Goal: Task Accomplishment & Management: Use online tool/utility

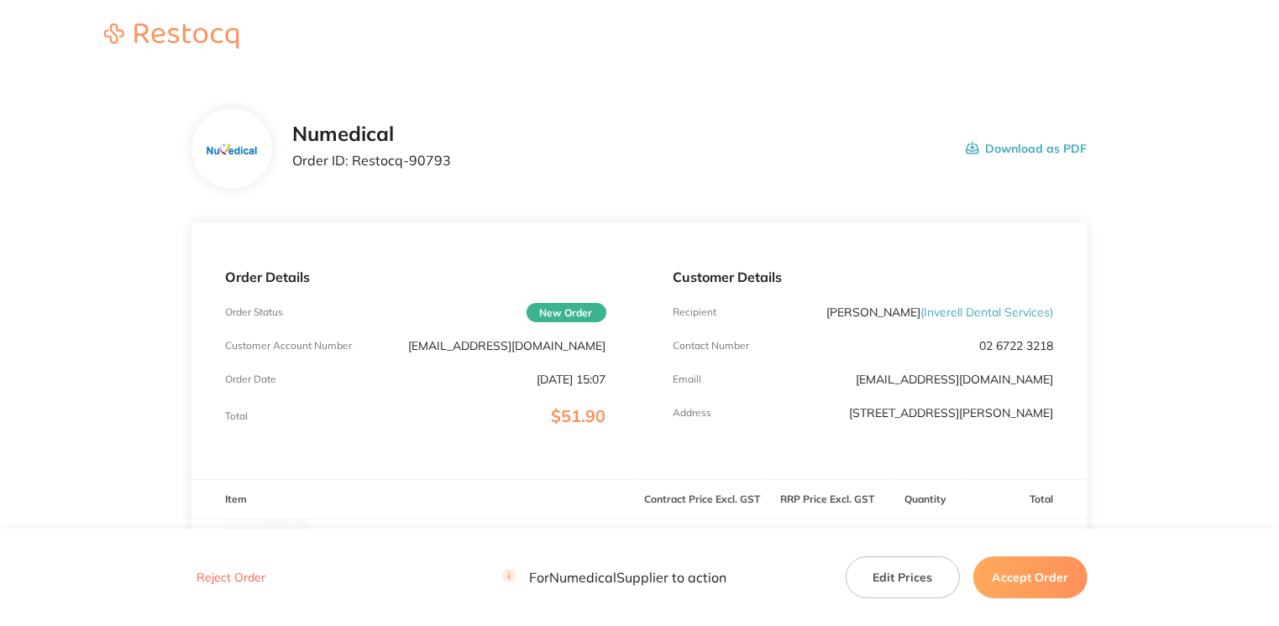
click at [1021, 576] on button "Accept Order" at bounding box center [1030, 578] width 114 height 42
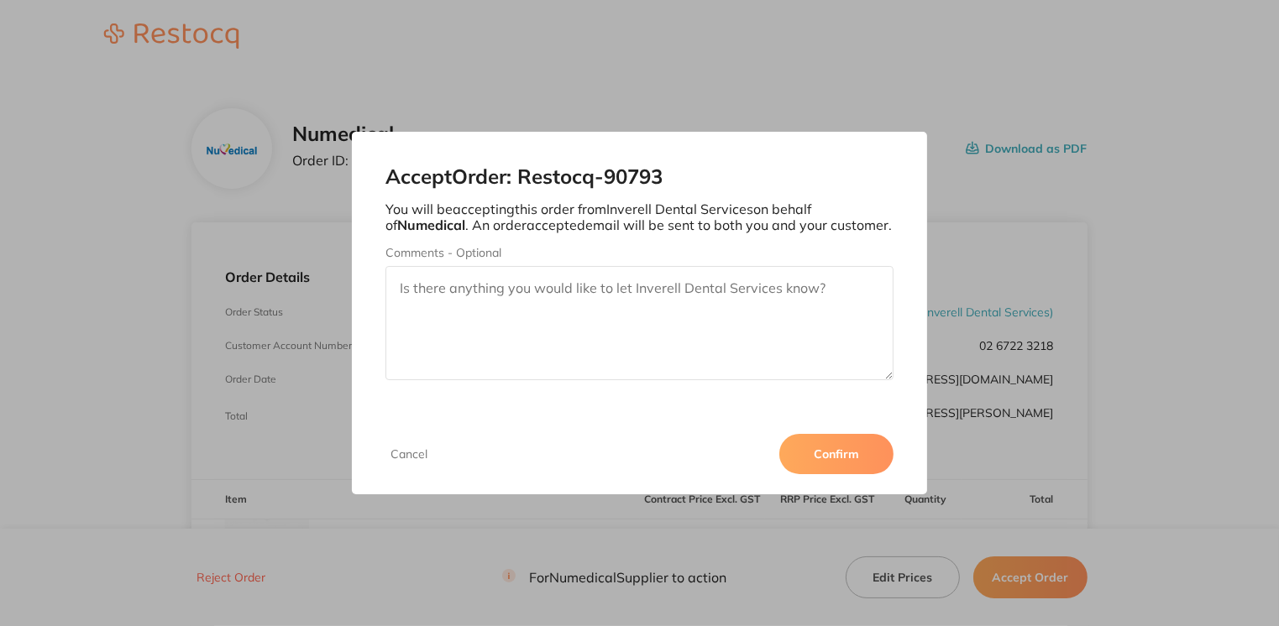
click at [866, 462] on button "Confirm" at bounding box center [836, 454] width 114 height 40
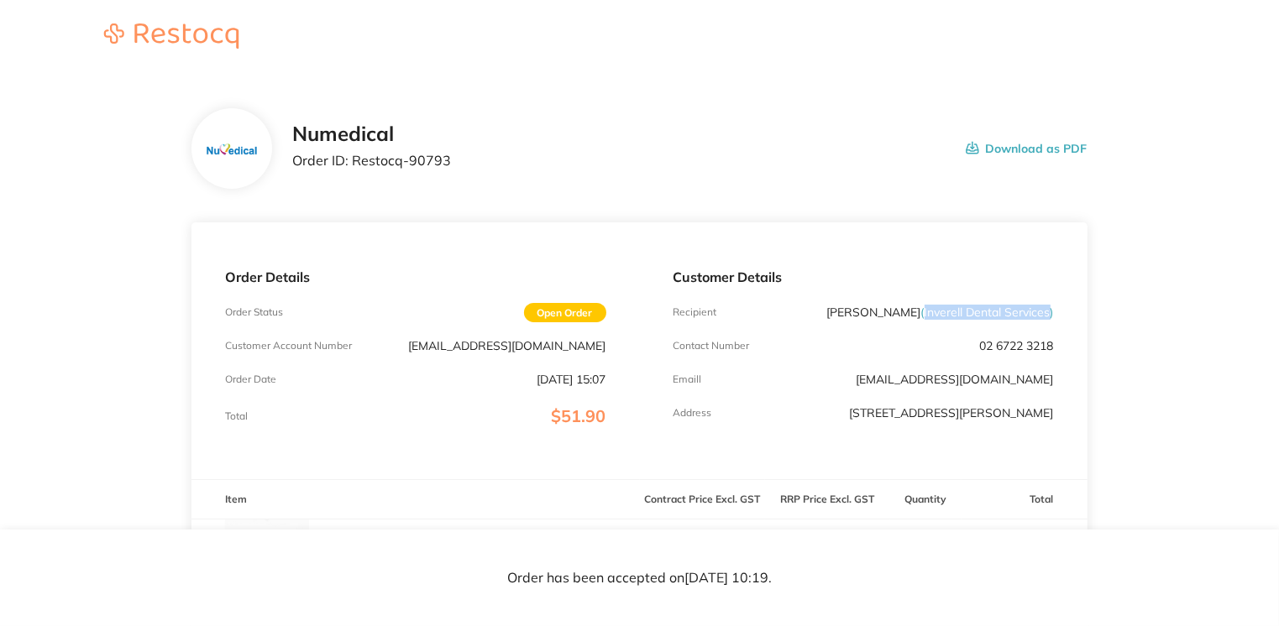
drag, startPoint x: 922, startPoint y: 311, endPoint x: 1047, endPoint y: 305, distance: 125.2
click at [1047, 305] on span "( Inverell Dental Services )" at bounding box center [987, 312] width 133 height 15
drag, startPoint x: 1047, startPoint y: 305, endPoint x: 1027, endPoint y: 309, distance: 20.6
copy span "Inverell Dental Services"
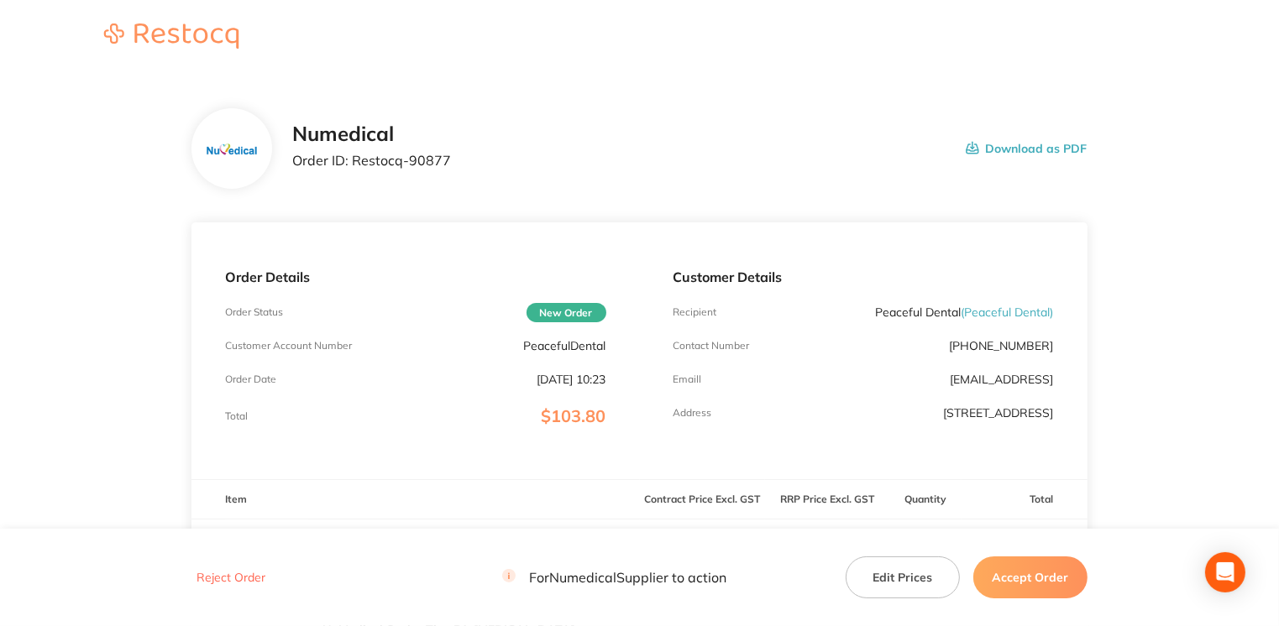
click at [1011, 584] on button "Accept Order" at bounding box center [1030, 578] width 114 height 42
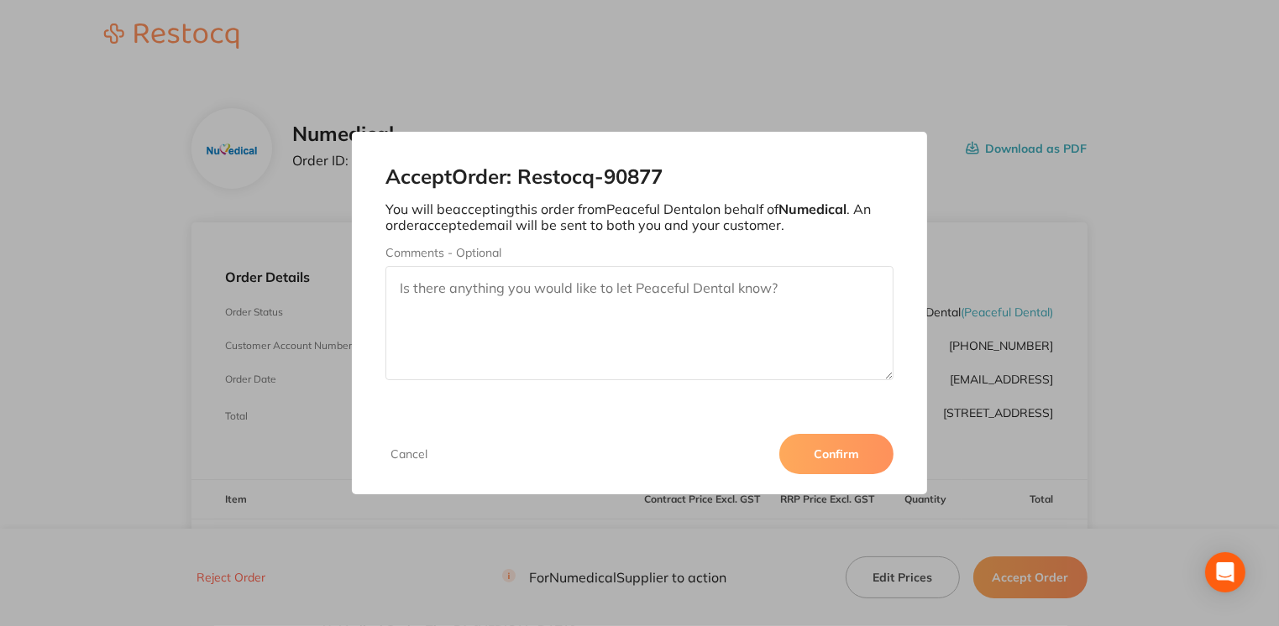
click at [841, 458] on button "Confirm" at bounding box center [836, 454] width 114 height 40
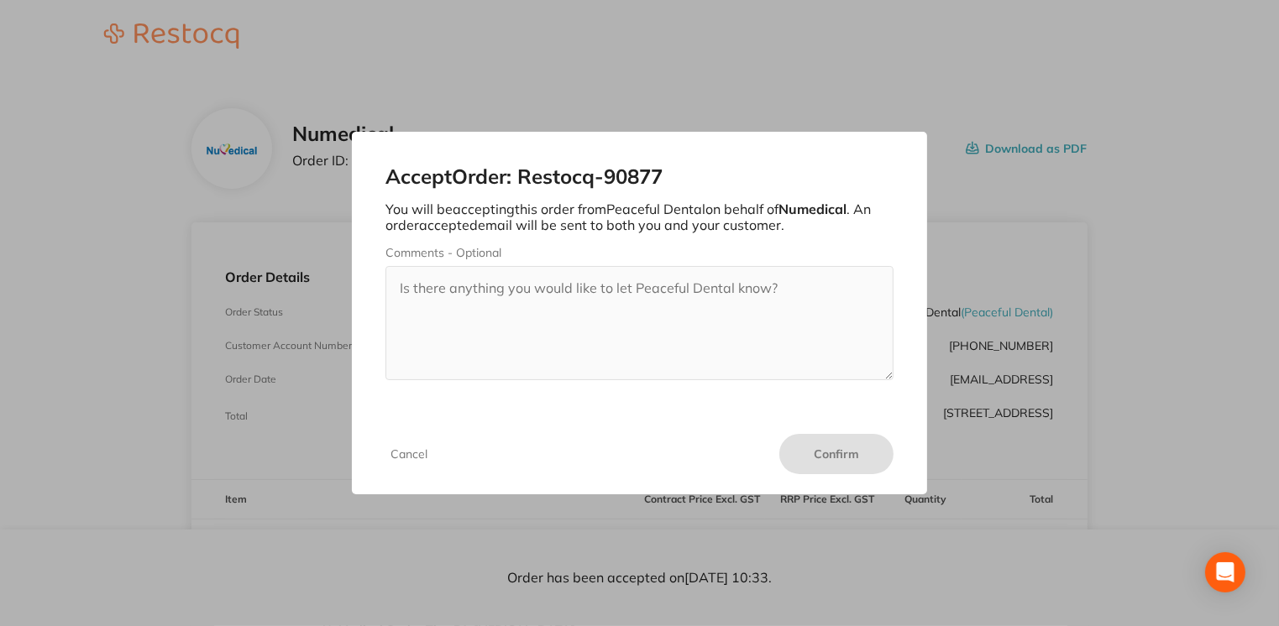
click at [419, 450] on button "Cancel" at bounding box center [408, 454] width 47 height 15
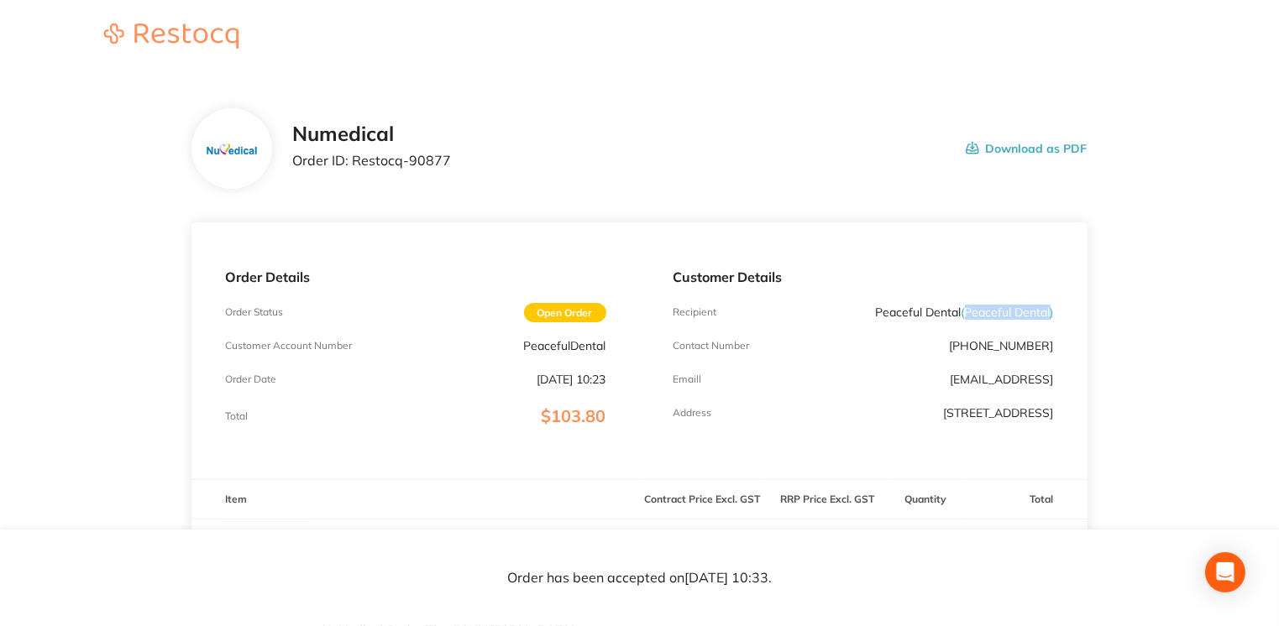
drag, startPoint x: 964, startPoint y: 314, endPoint x: 1050, endPoint y: 316, distance: 86.5
click at [1050, 316] on span "( Peaceful Dental )" at bounding box center [1007, 312] width 92 height 15
drag, startPoint x: 1050, startPoint y: 316, endPoint x: 1041, endPoint y: 316, distance: 9.2
copy span "Peaceful Dental"
drag, startPoint x: 353, startPoint y: 160, endPoint x: 453, endPoint y: 160, distance: 99.9
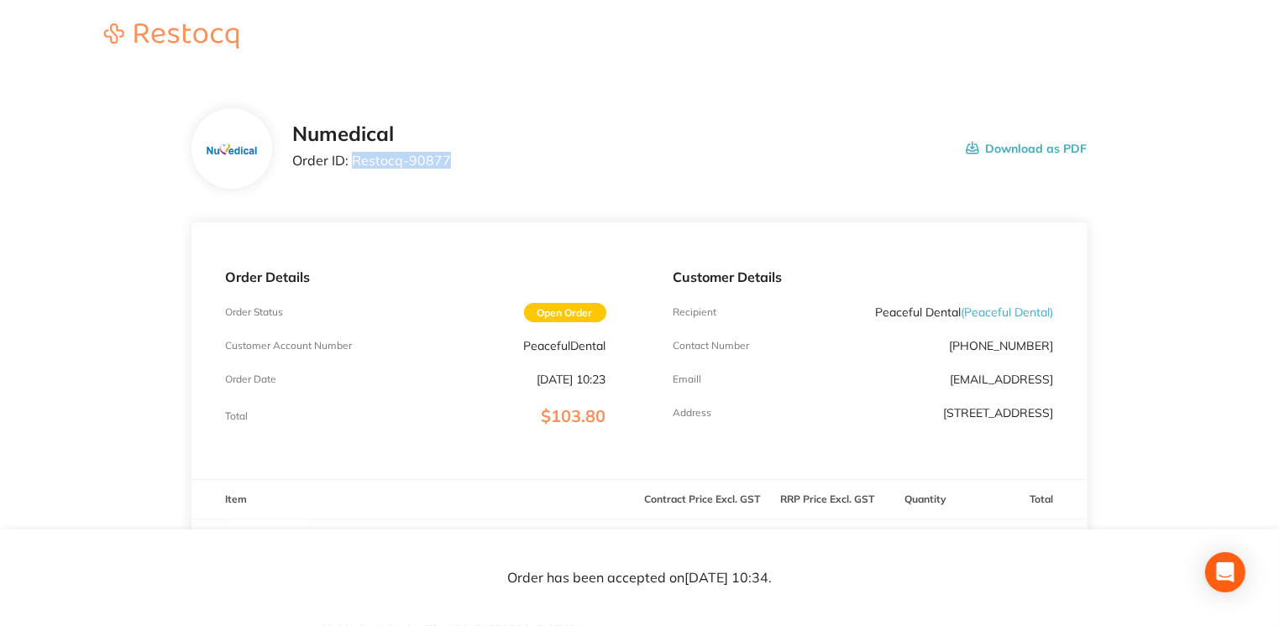
click at [453, 160] on div "Numedical Order ID: Restocq- 90877 Download as PDF" at bounding box center [689, 149] width 794 height 52
drag, startPoint x: 453, startPoint y: 160, endPoint x: 433, endPoint y: 160, distance: 19.3
copy p "Restocq- 90877"
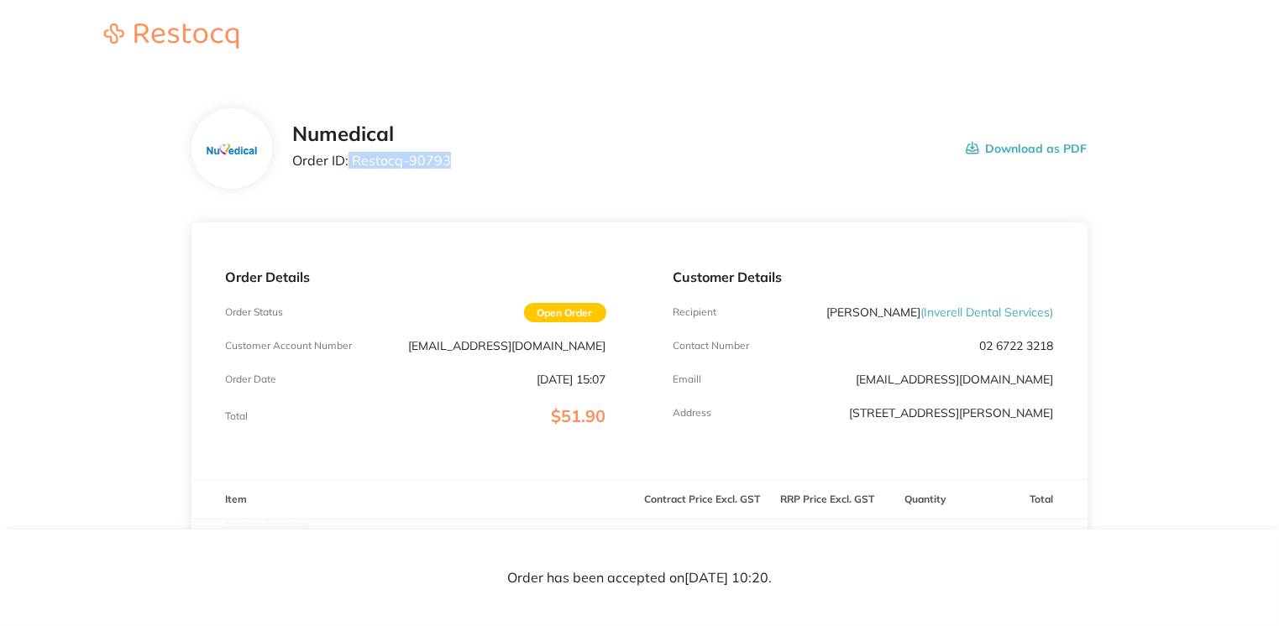
drag, startPoint x: 349, startPoint y: 163, endPoint x: 464, endPoint y: 163, distance: 115.0
click at [464, 163] on div "Numedical Order ID: Restocq- 90793 Download as PDF" at bounding box center [689, 149] width 794 height 52
click at [461, 163] on div "Numedical Order ID: Restocq- 90793 Download as PDF" at bounding box center [689, 149] width 794 height 52
click at [442, 162] on p "Order ID: Restocq- 90793" at bounding box center [371, 160] width 159 height 15
drag, startPoint x: 459, startPoint y: 159, endPoint x: 351, endPoint y: 155, distance: 108.4
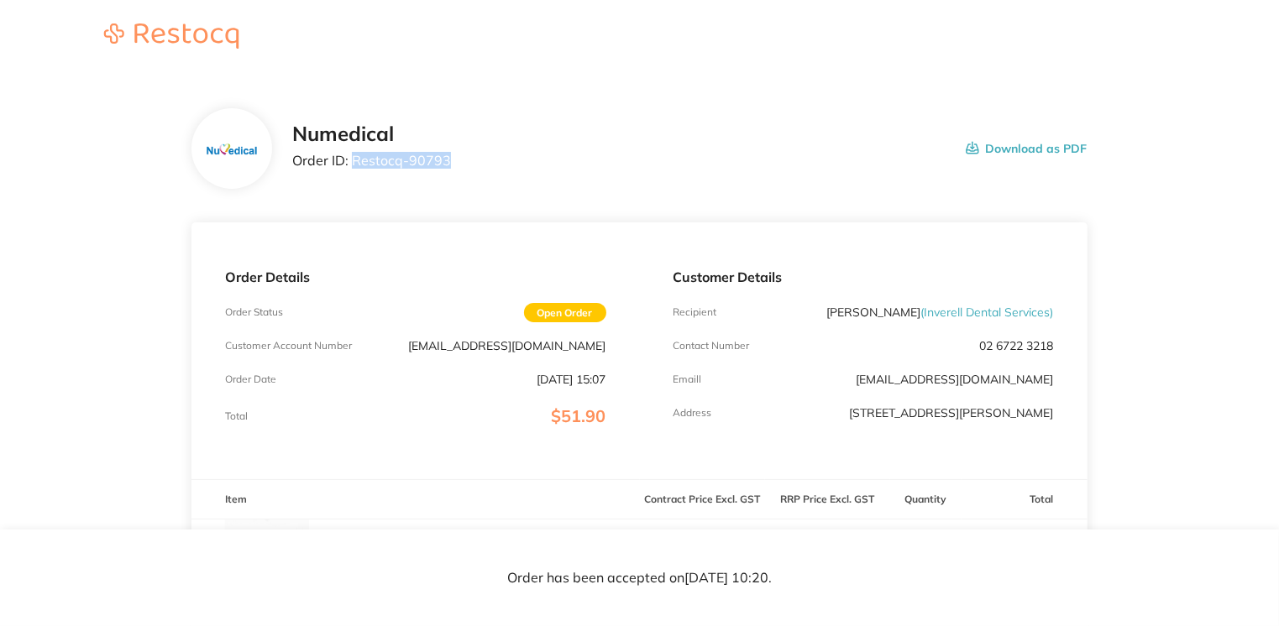
click at [351, 155] on div "Numedical Order ID: Restocq- 90793 Download as PDF" at bounding box center [689, 149] width 794 height 52
drag, startPoint x: 351, startPoint y: 155, endPoint x: 366, endPoint y: 160, distance: 15.9
copy p "Restocq- 90793"
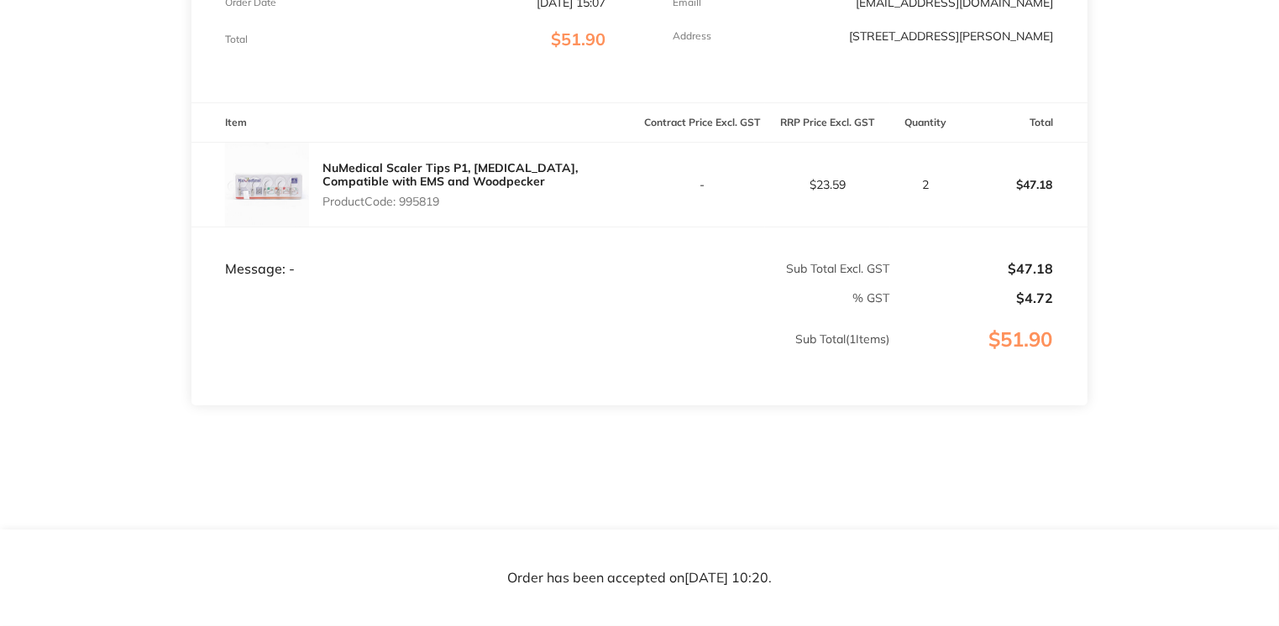
scroll to position [349, 0]
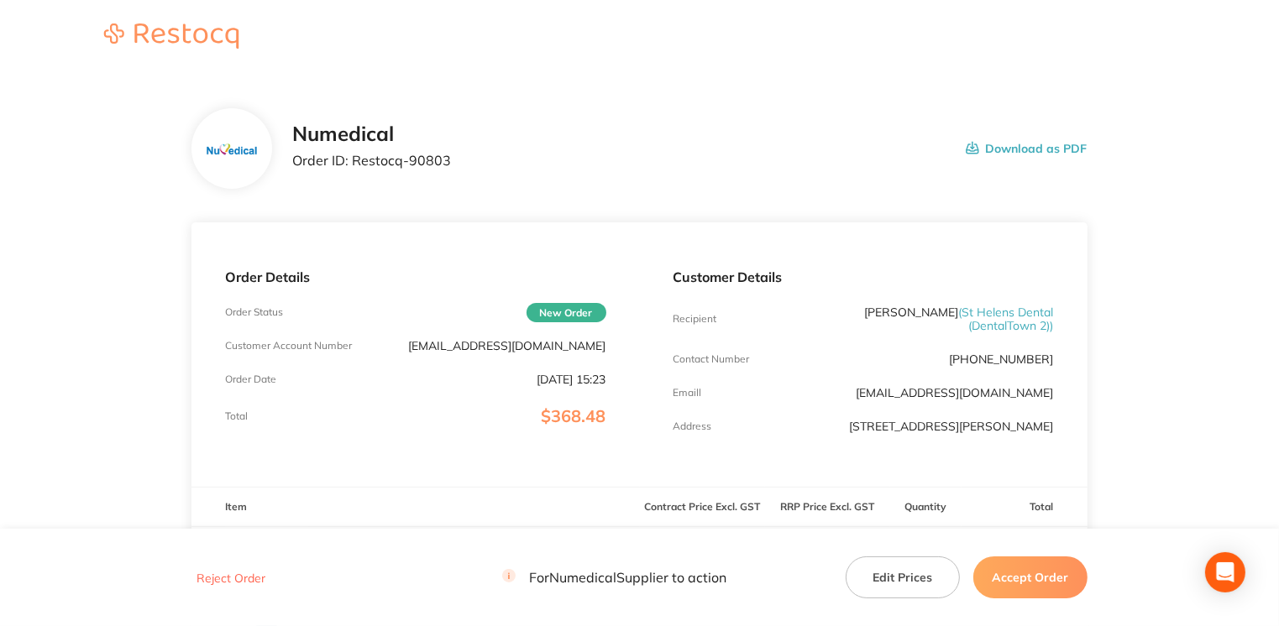
click at [1027, 574] on button "Accept Order" at bounding box center [1030, 578] width 114 height 42
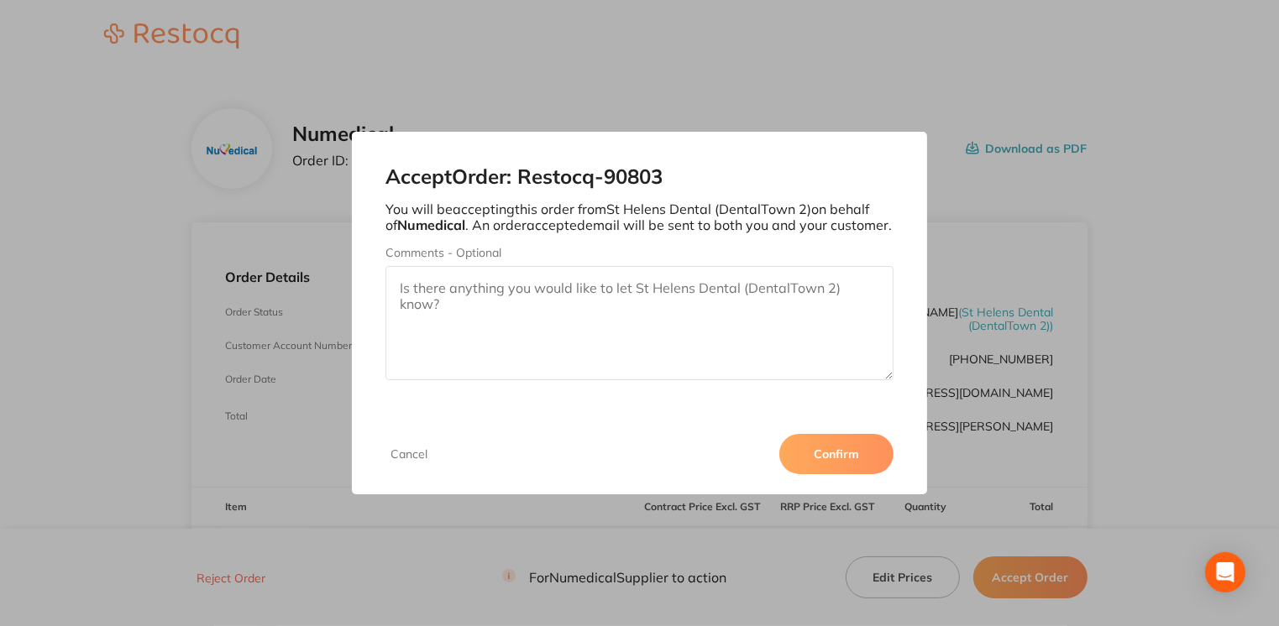
click at [840, 461] on button "Confirm" at bounding box center [836, 454] width 114 height 40
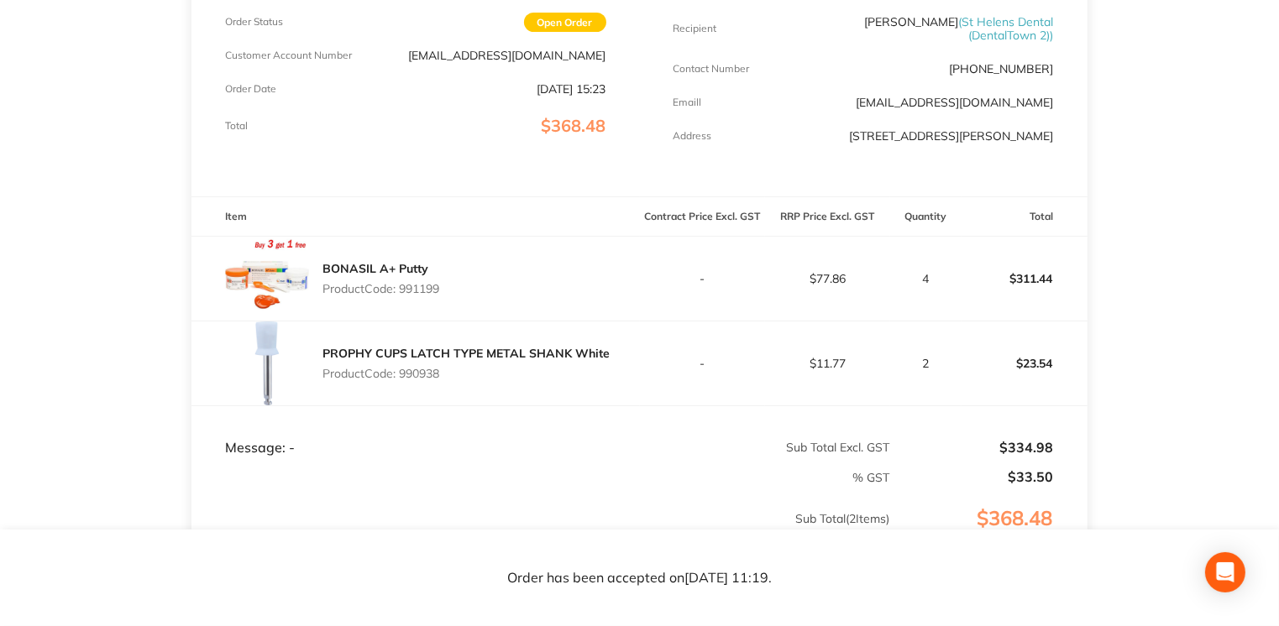
scroll to position [289, 0]
drag, startPoint x: 963, startPoint y: 18, endPoint x: 1057, endPoint y: 39, distance: 96.2
click at [1057, 39] on div "Customer Details Recipient [PERSON_NAME] ( St Helens Dental (DentalTown 2) ) Co…" at bounding box center [864, 66] width 448 height 264
drag, startPoint x: 1057, startPoint y: 39, endPoint x: 1044, endPoint y: 36, distance: 12.8
copy span "St Helens Dental (DentalTown 2) )"
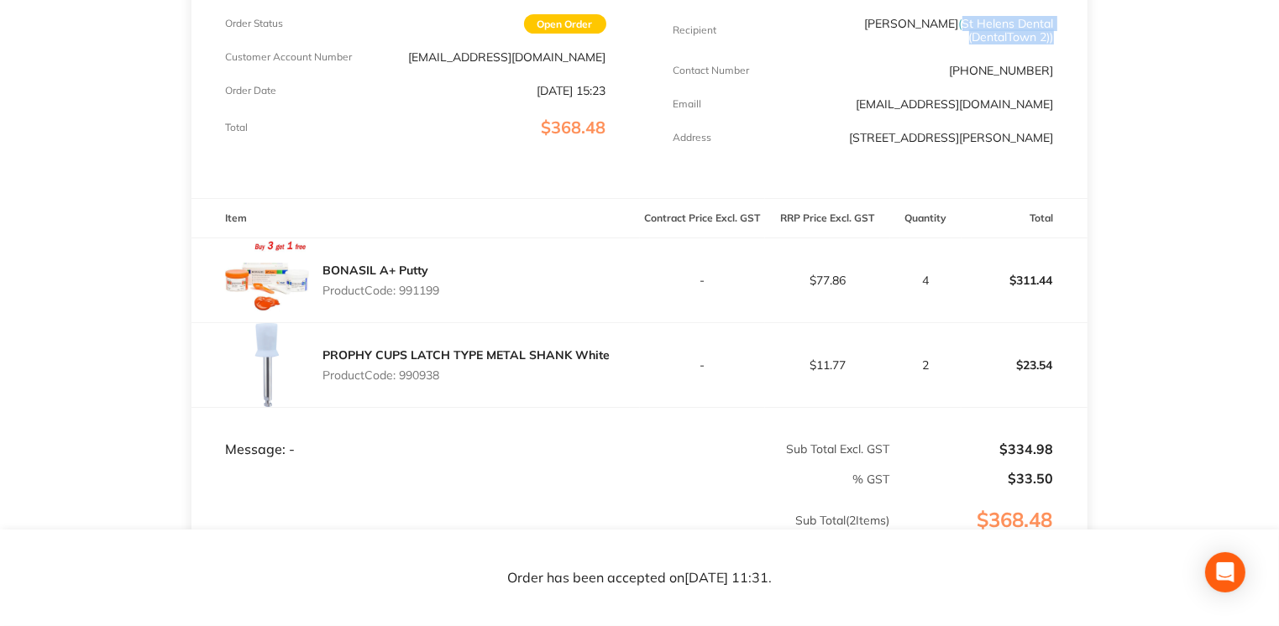
scroll to position [0, 0]
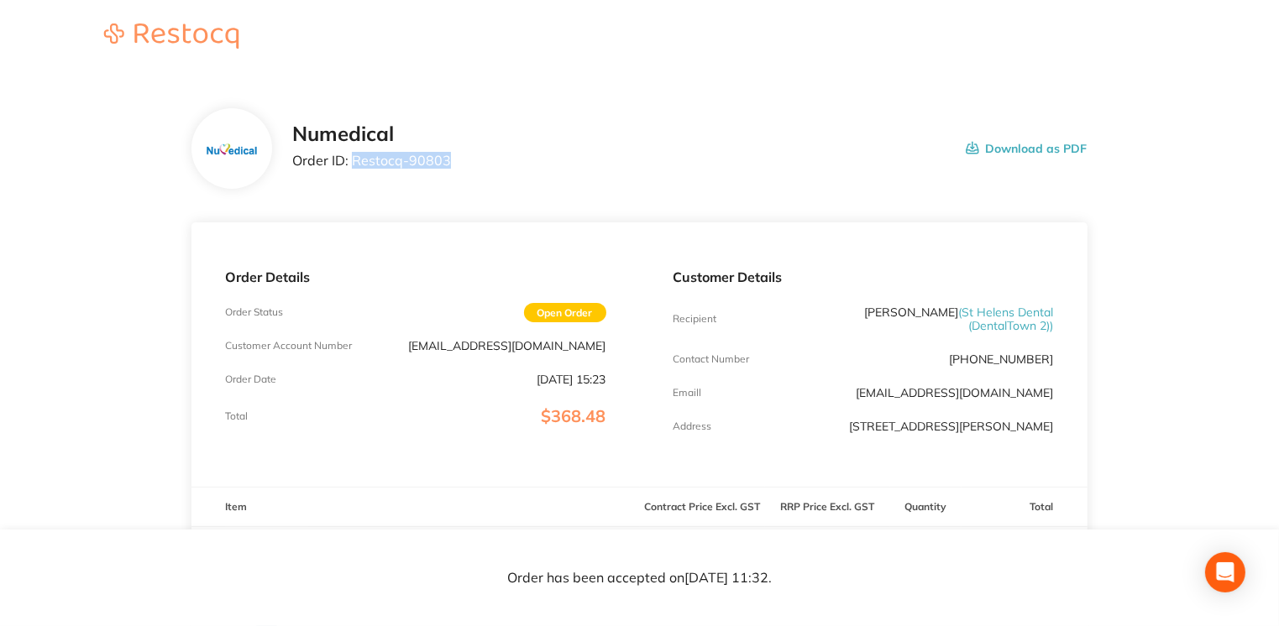
drag, startPoint x: 353, startPoint y: 162, endPoint x: 457, endPoint y: 161, distance: 104.1
click at [457, 161] on div "Numedical Order ID: Restocq- 90803 Download as PDF" at bounding box center [689, 149] width 794 height 52
drag, startPoint x: 457, startPoint y: 161, endPoint x: 425, endPoint y: 159, distance: 32.0
copy p "Restocq- 90803"
